Goal: Information Seeking & Learning: Check status

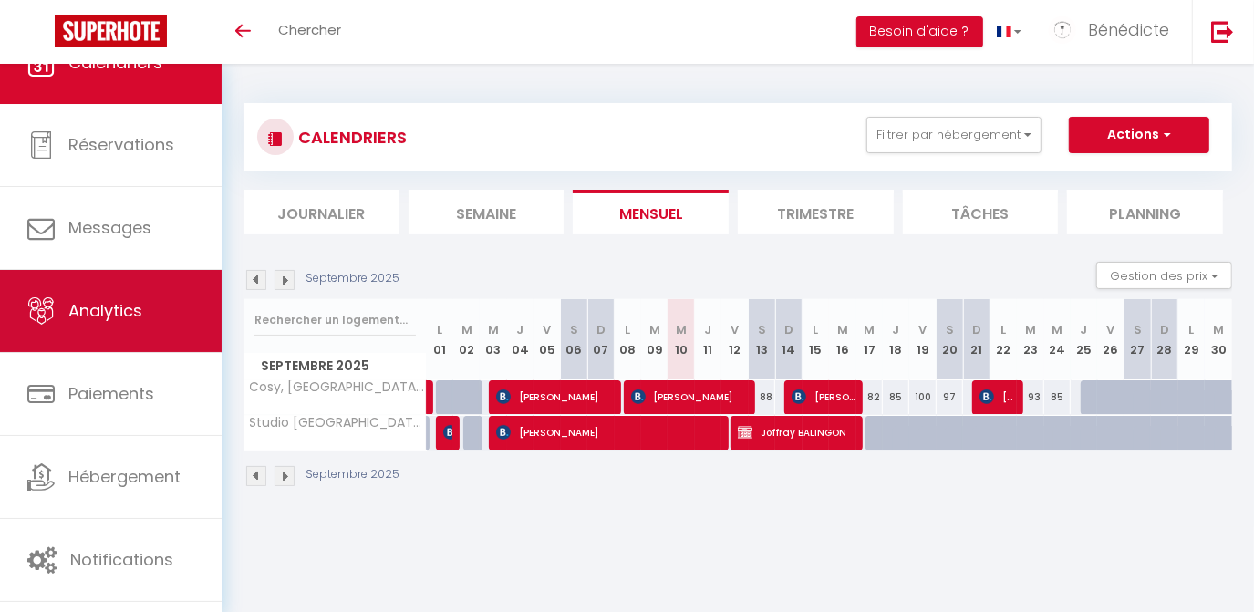
click at [115, 307] on span "Analytics" at bounding box center [105, 310] width 74 height 23
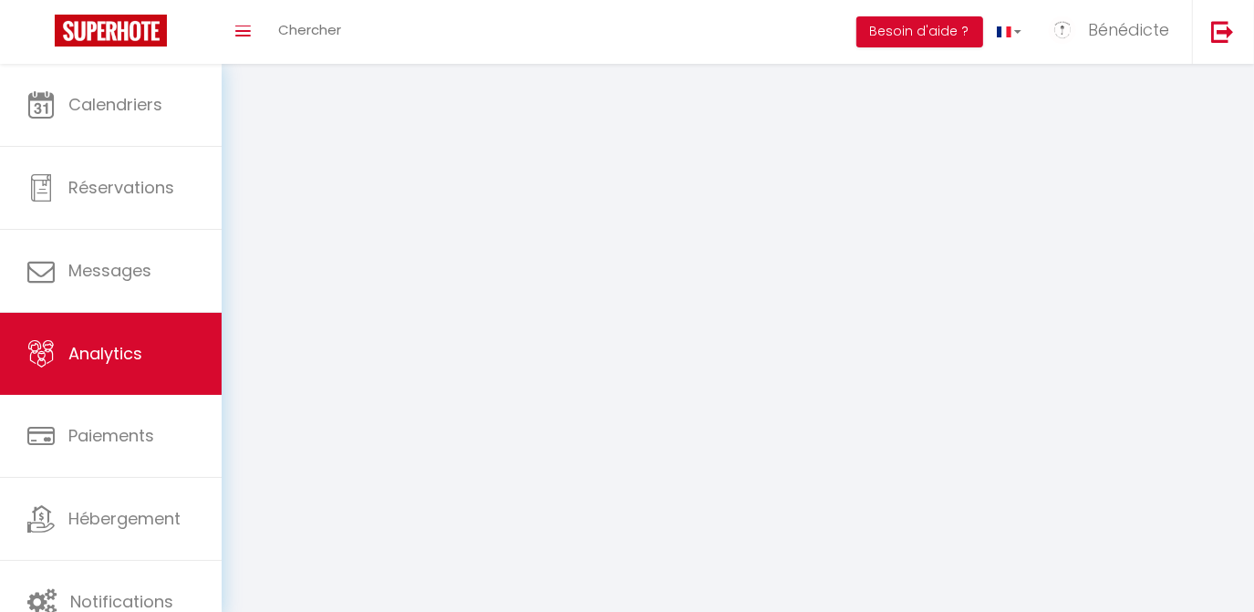
select select "2025"
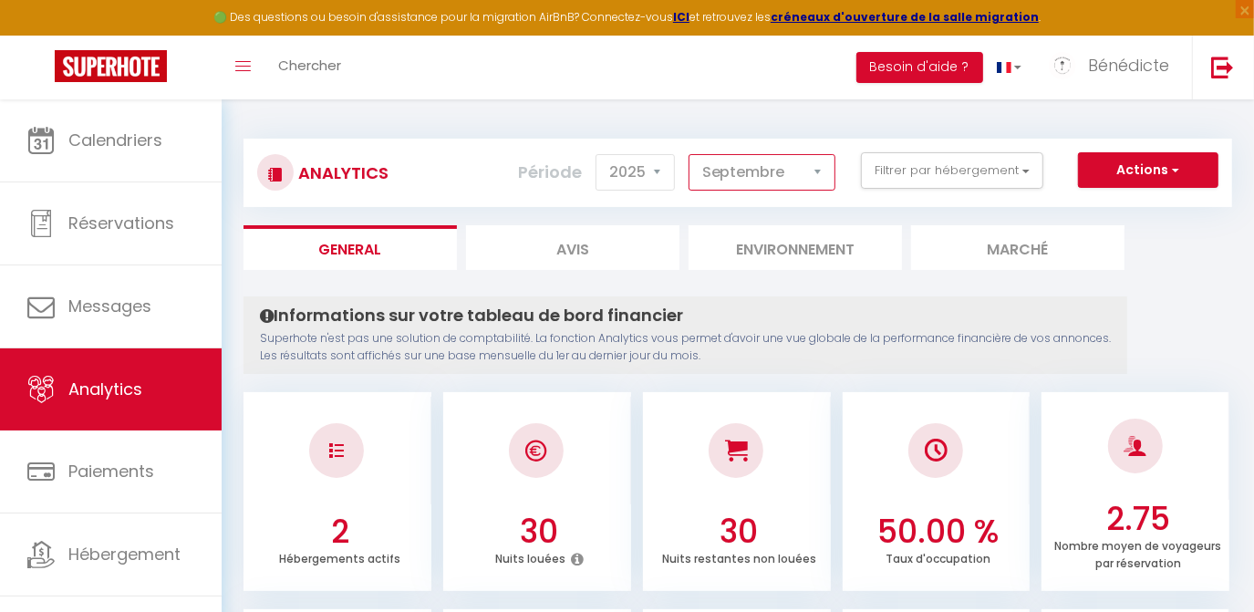
click at [822, 164] on select "[PERSON_NAME] Mars [PERSON_NAME] Juin Juillet Août Septembre Octobre Novembre D…" at bounding box center [762, 172] width 147 height 36
select select "8"
click at [692, 154] on select "[PERSON_NAME] Mars [PERSON_NAME] Juin Juillet Août Septembre Octobre Novembre D…" at bounding box center [762, 172] width 147 height 36
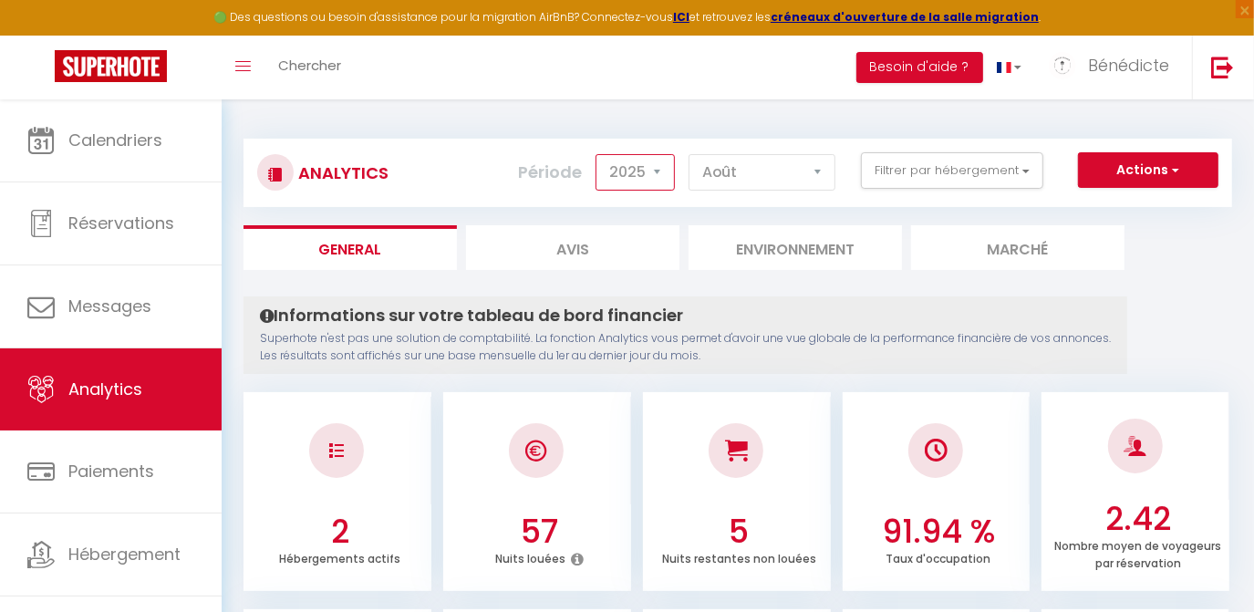
click at [662, 165] on select "2014 2015 2016 2017 2018 2019 2020 2021 2022 2023 2024 2025 2026 2027" at bounding box center [635, 172] width 79 height 36
select select "2024"
click at [601, 154] on select "2014 2015 2016 2017 2018 2019 2020 2021 2022 2023 2024 2025 2026 2027" at bounding box center [635, 172] width 79 height 36
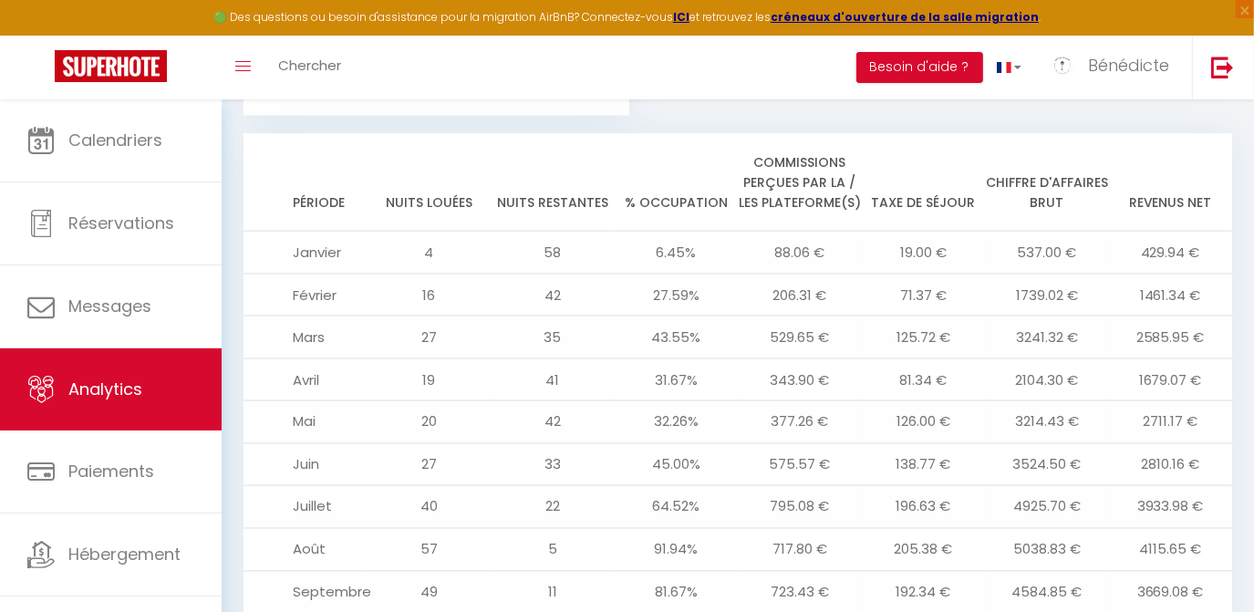
scroll to position [1906, 0]
